Goal: Task Accomplishment & Management: Manage account settings

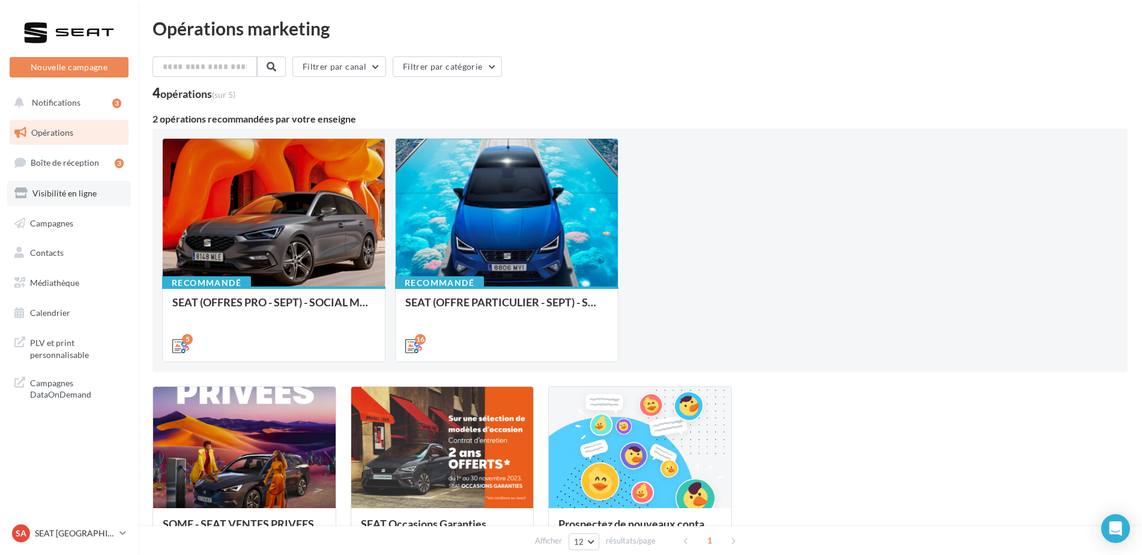
click at [78, 193] on span "Visibilité en ligne" at bounding box center [64, 193] width 64 height 10
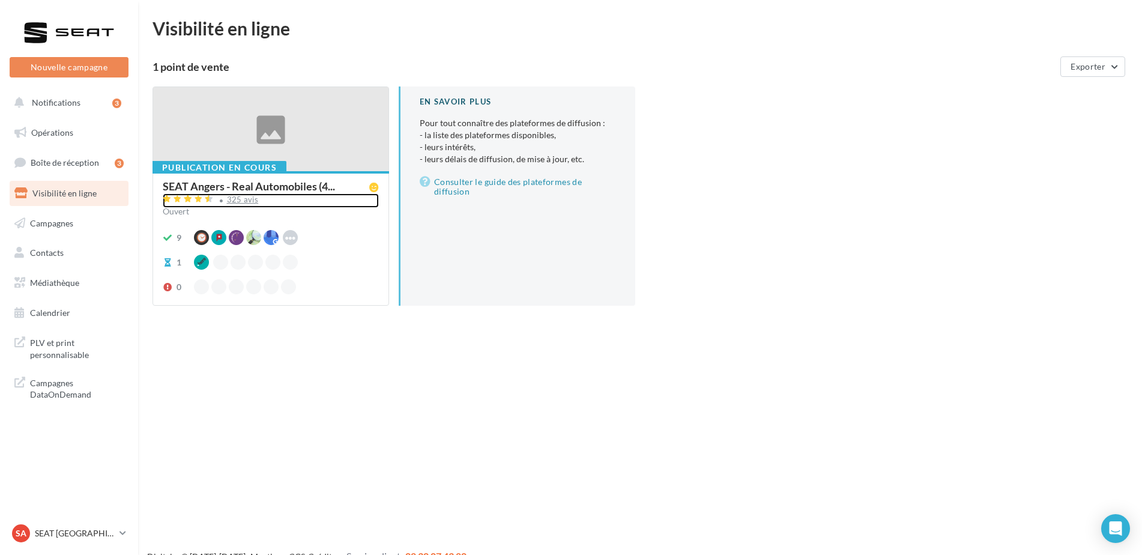
click at [238, 201] on div "325 avis" at bounding box center [243, 200] width 32 height 8
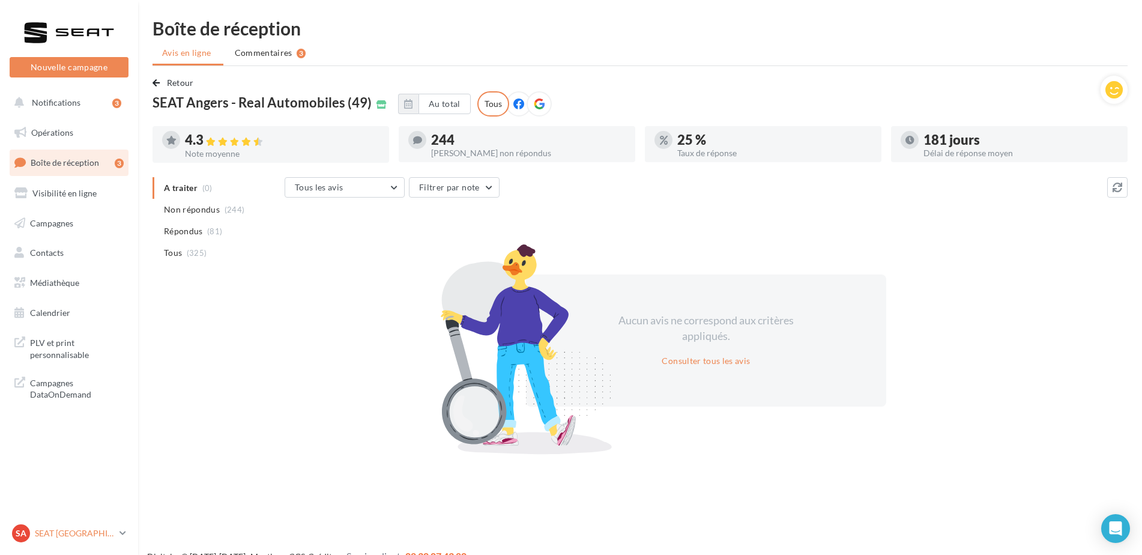
click at [44, 532] on p "SEAT [GEOGRAPHIC_DATA]" at bounding box center [75, 533] width 80 height 12
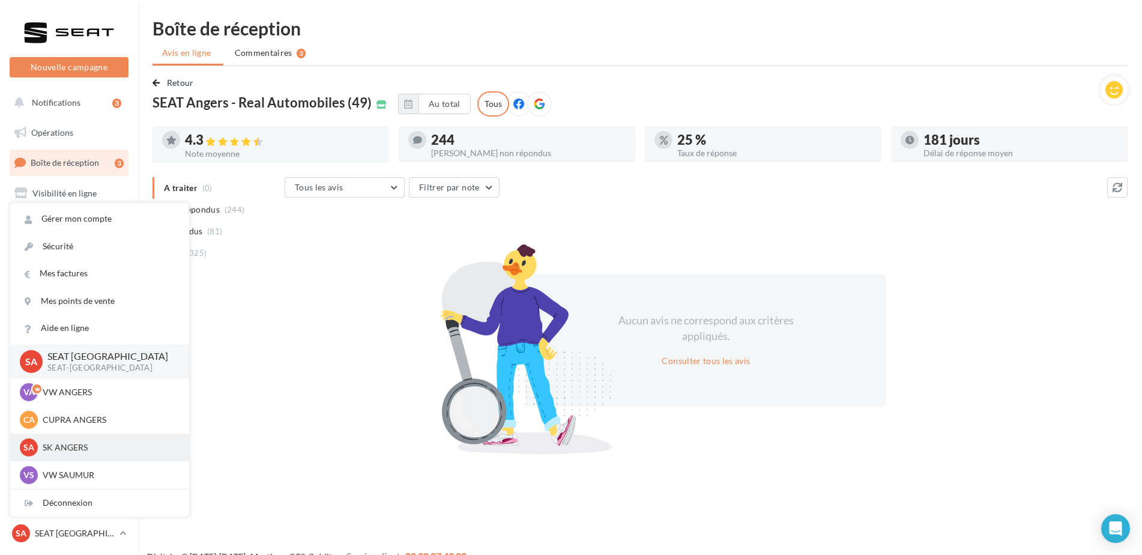
click at [61, 450] on p "SK ANGERS" at bounding box center [109, 447] width 132 height 12
